Goal: Task Accomplishment & Management: Use online tool/utility

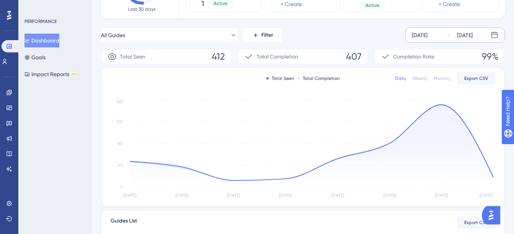
click at [422, 38] on div "[DATE]" at bounding box center [420, 35] width 16 height 9
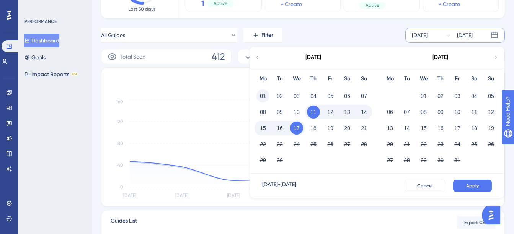
click at [264, 93] on button "01" at bounding box center [263, 96] width 13 height 13
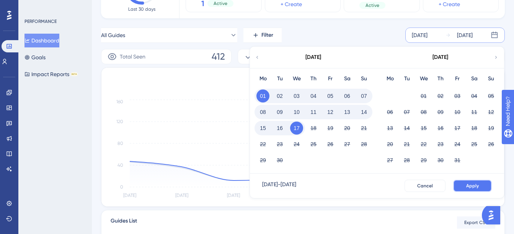
click at [473, 188] on span "Apply" at bounding box center [473, 186] width 13 height 6
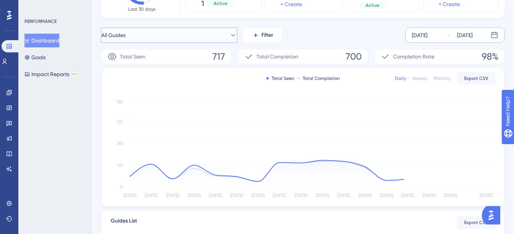
click at [181, 39] on button "All Guides" at bounding box center [169, 35] width 136 height 15
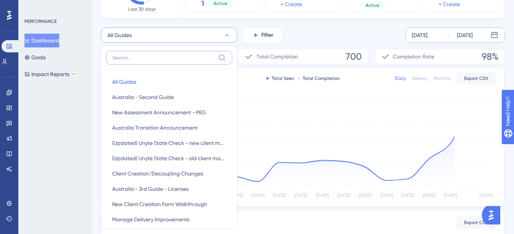
scroll to position [91, 0]
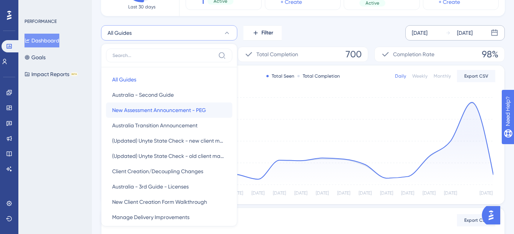
click at [182, 110] on span "New Assessment Announcement - PEG" at bounding box center [159, 110] width 94 height 9
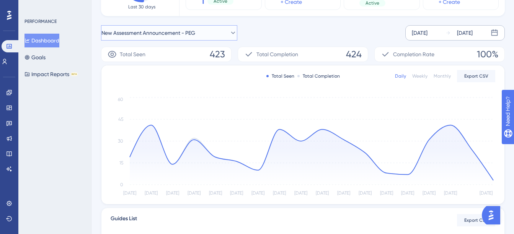
click at [163, 36] on span "New Assessment Announcement - PEG" at bounding box center [149, 32] width 94 height 9
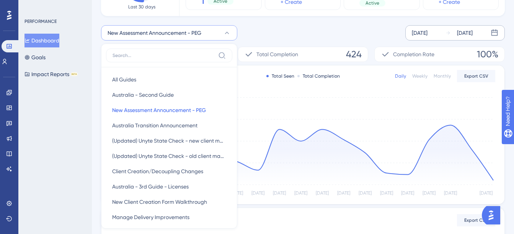
scroll to position [103, 0]
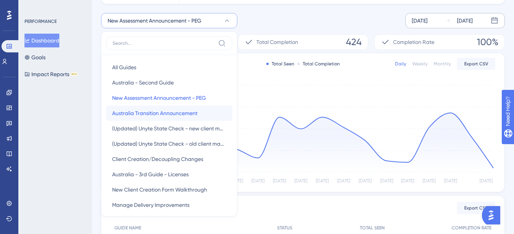
click at [170, 115] on span "Australia Transition Announcement" at bounding box center [154, 113] width 85 height 9
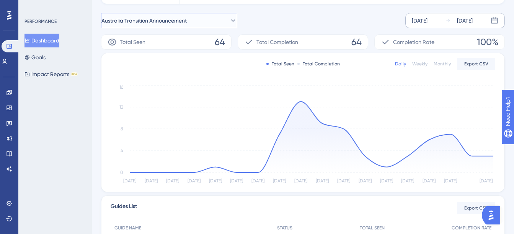
click at [139, 25] on button "Australia Transition Announcement" at bounding box center [169, 20] width 136 height 15
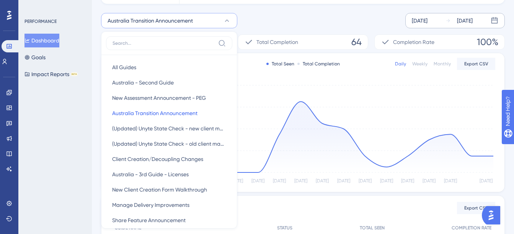
scroll to position [109, 0]
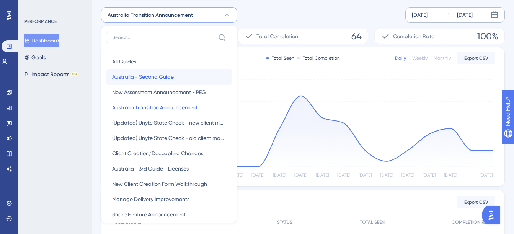
click at [164, 76] on span "Australia - Second Guide" at bounding box center [143, 76] width 62 height 9
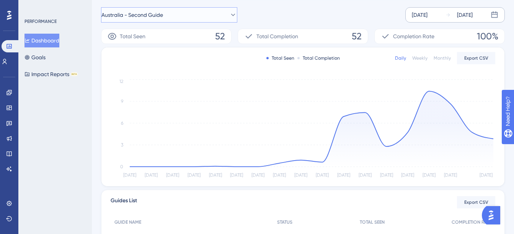
click at [163, 17] on span "Australia - Second Guide" at bounding box center [133, 14] width 62 height 9
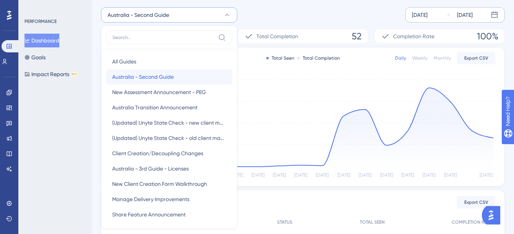
scroll to position [111, 0]
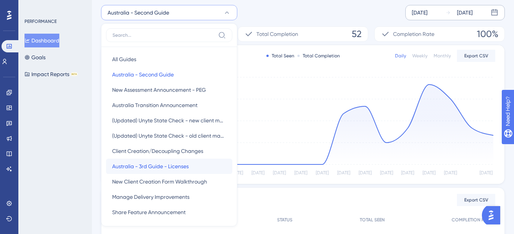
click at [172, 167] on span "Australia - 3rd Guide - Licenses" at bounding box center [150, 166] width 77 height 9
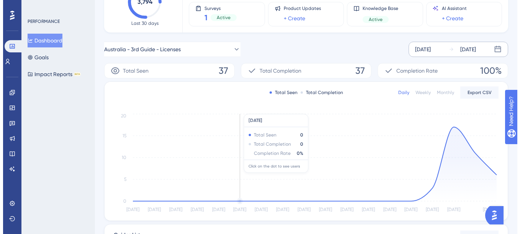
scroll to position [0, 0]
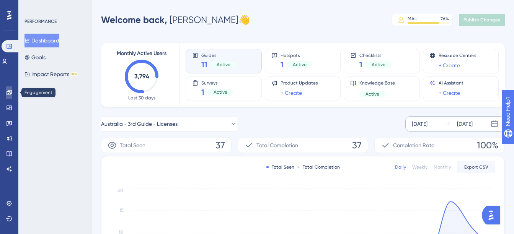
click at [12, 90] on link at bounding box center [9, 93] width 6 height 12
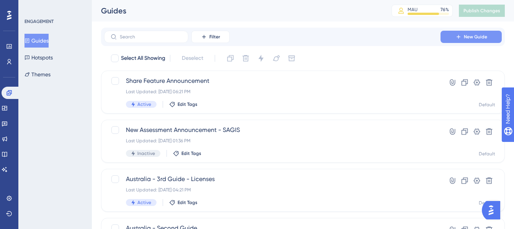
click at [470, 35] on span "New Guide" at bounding box center [475, 37] width 23 height 6
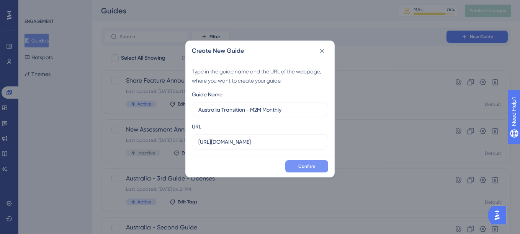
type input "Australia Transition - M2M Monthly"
click at [302, 166] on span "Confirm" at bounding box center [306, 167] width 17 height 6
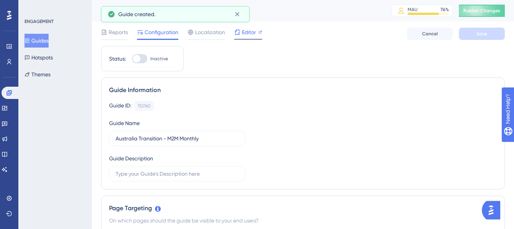
click at [255, 31] on span "Editor" at bounding box center [249, 32] width 14 height 9
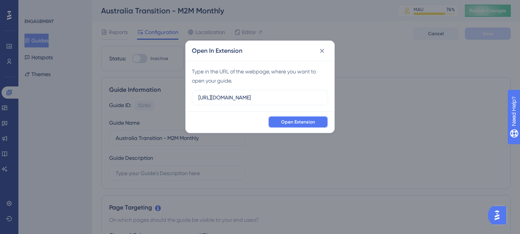
click at [296, 119] on button "Open Extension" at bounding box center [298, 122] width 60 height 12
